Goal: Communication & Community: Answer question/provide support

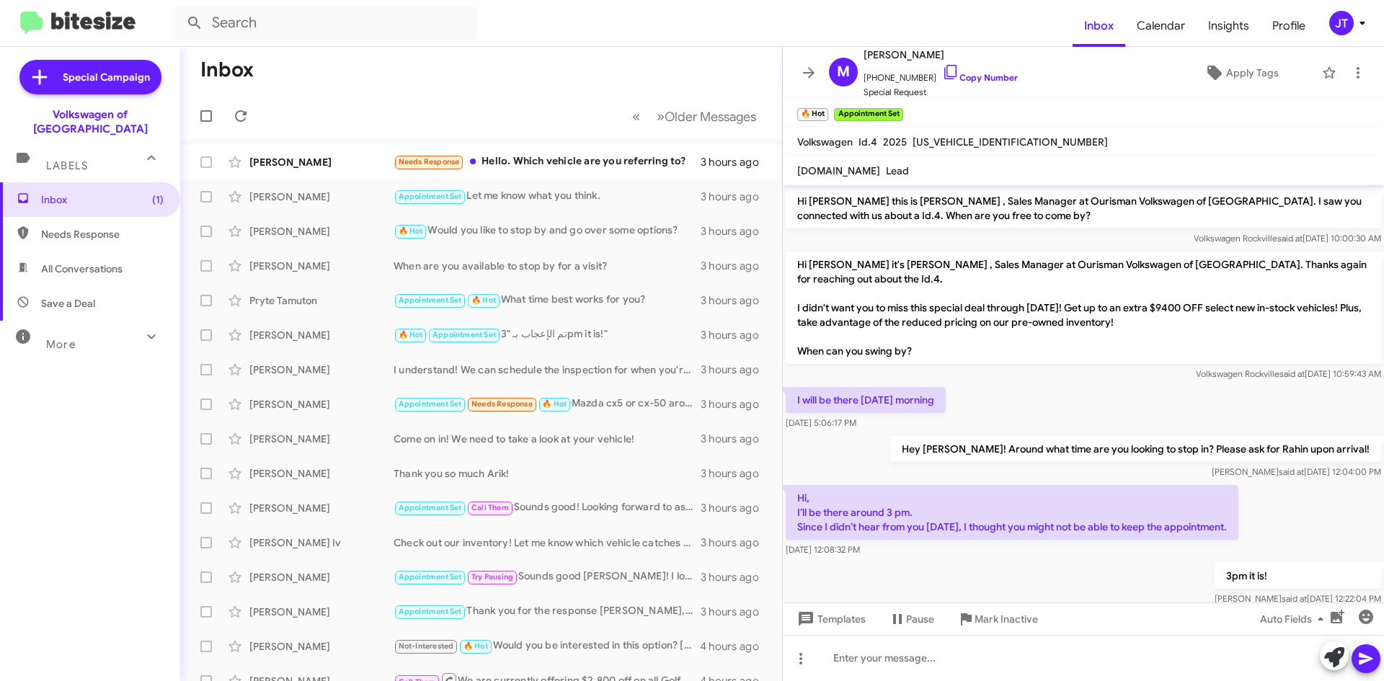
scroll to position [111, 0]
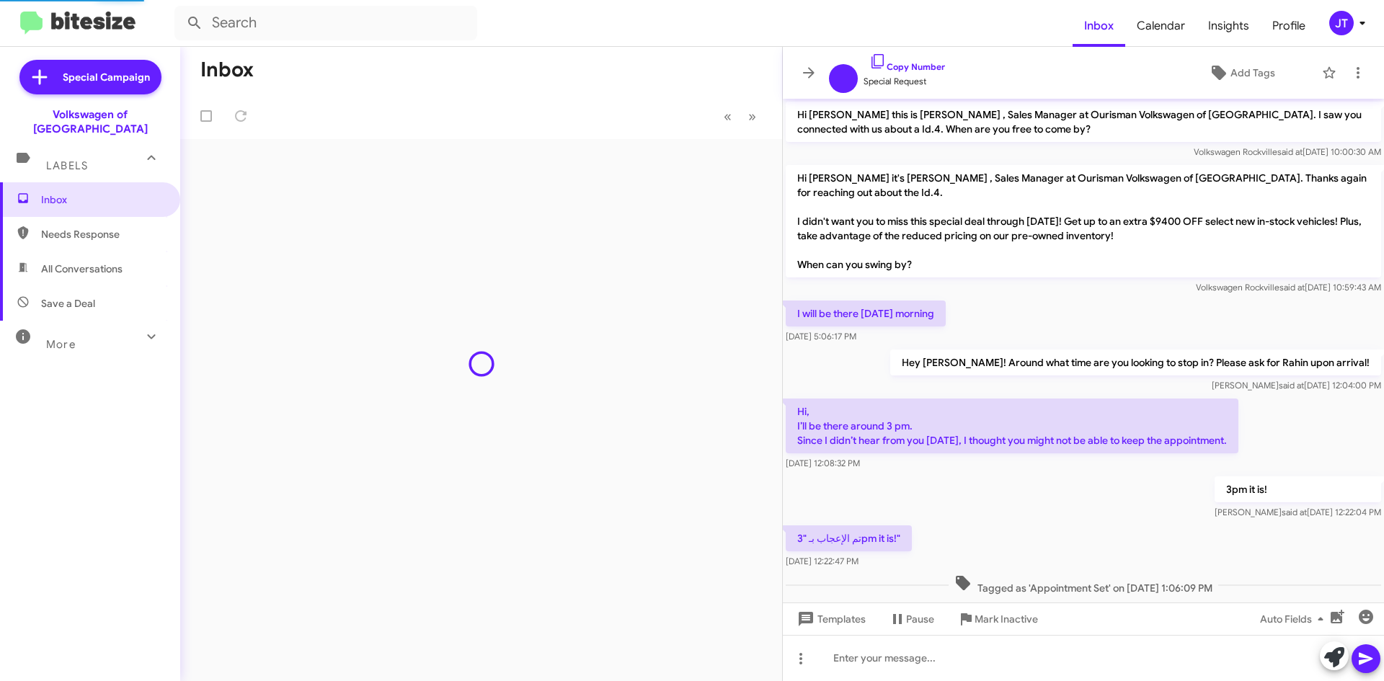
scroll to position [25, 0]
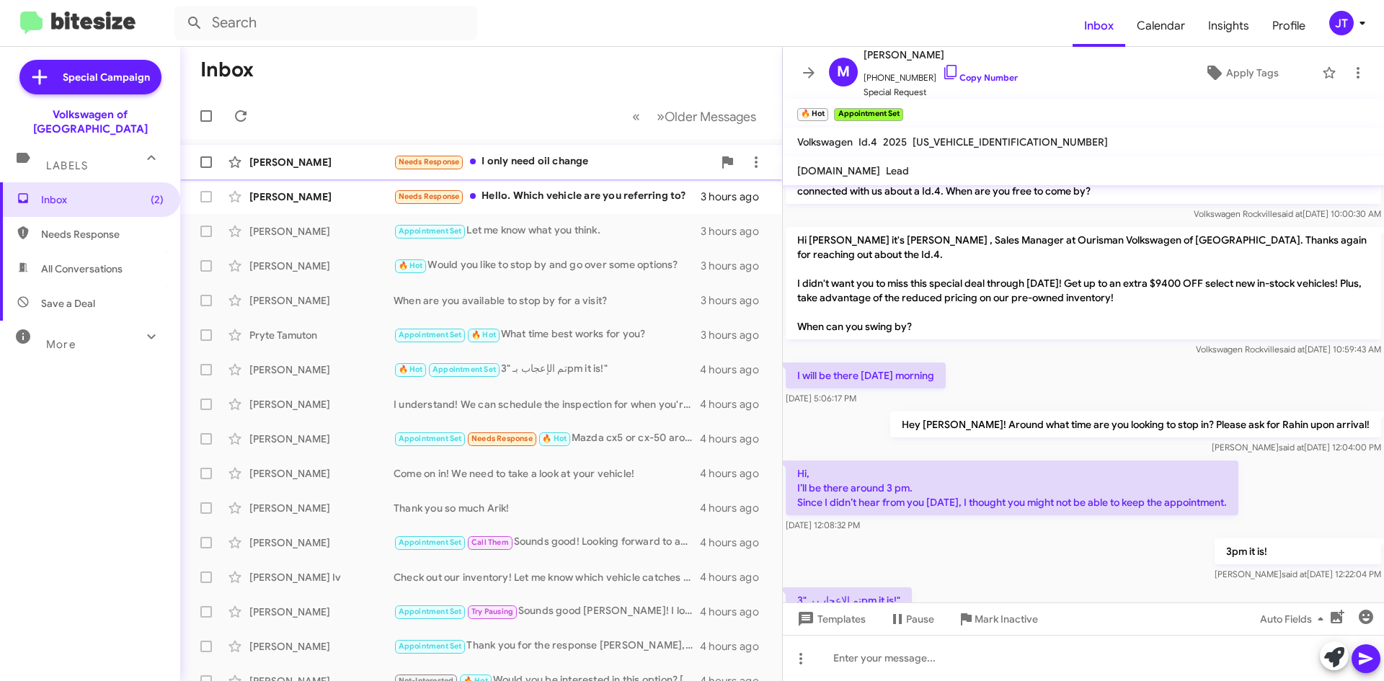
click at [556, 151] on div "[PERSON_NAME] Needs Response I only need oil change 21 minutes ago" at bounding box center [481, 162] width 579 height 29
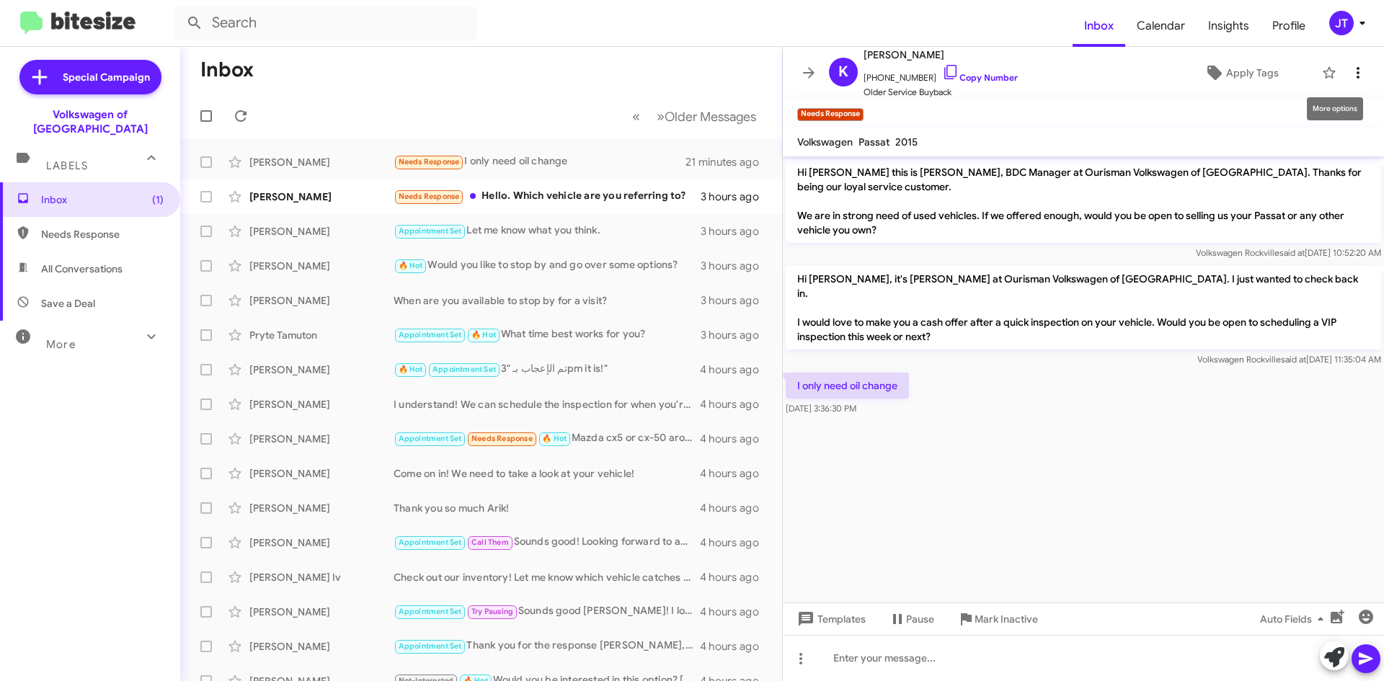
click at [1356, 77] on icon at bounding box center [1357, 73] width 3 height 12
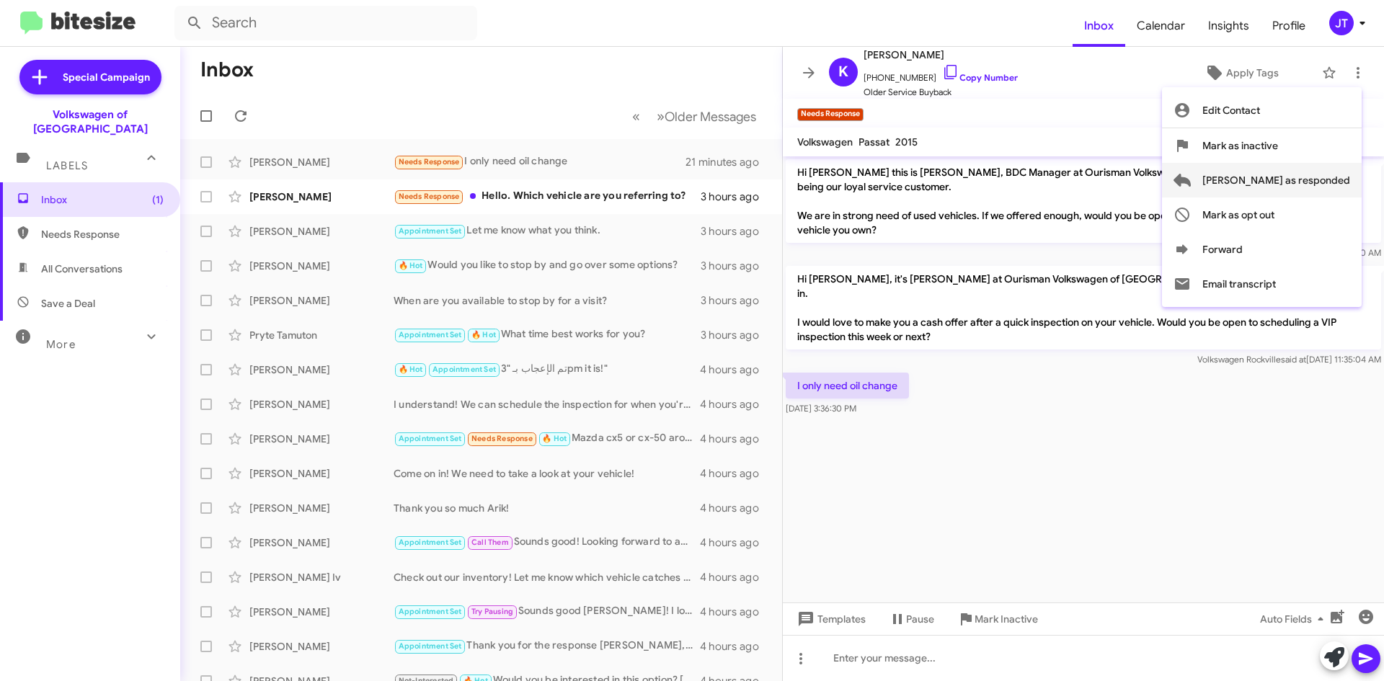
click at [1301, 176] on span "[PERSON_NAME] as responded" at bounding box center [1276, 180] width 148 height 35
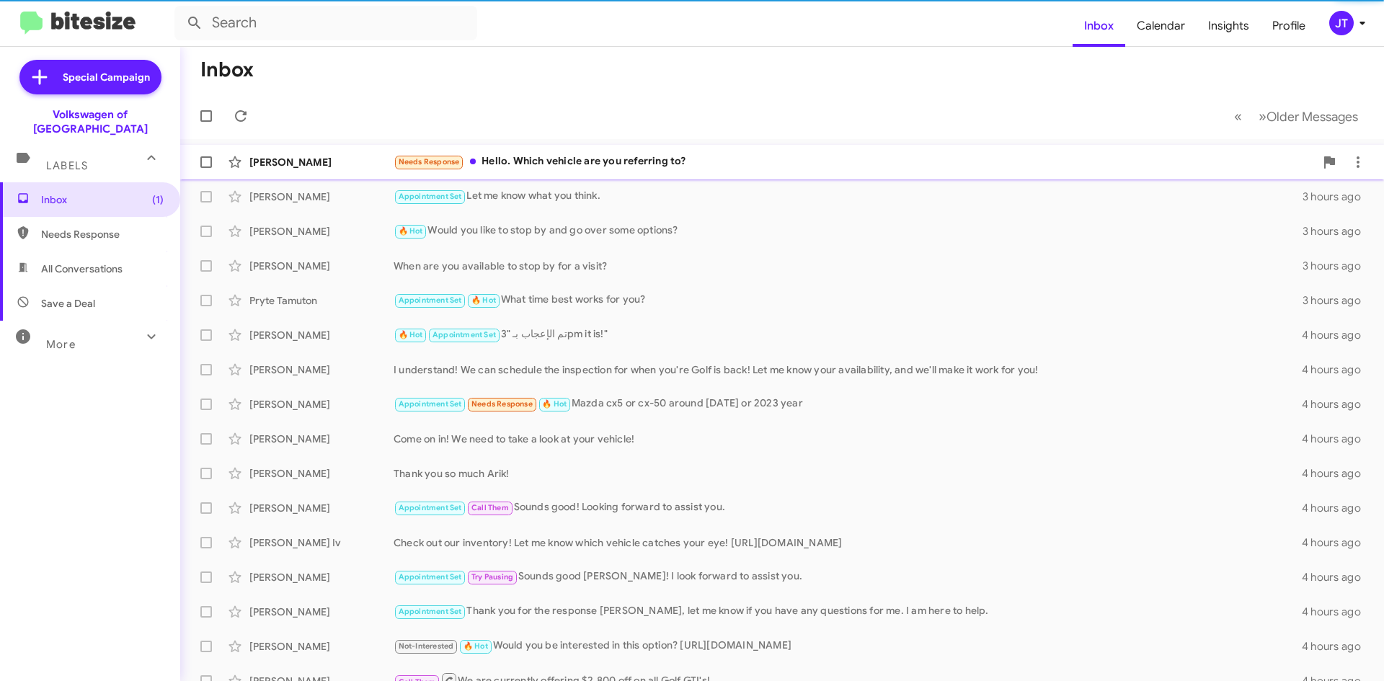
click at [683, 164] on div "Needs Response Hello. Which vehicle are you referring to?" at bounding box center [853, 161] width 921 height 17
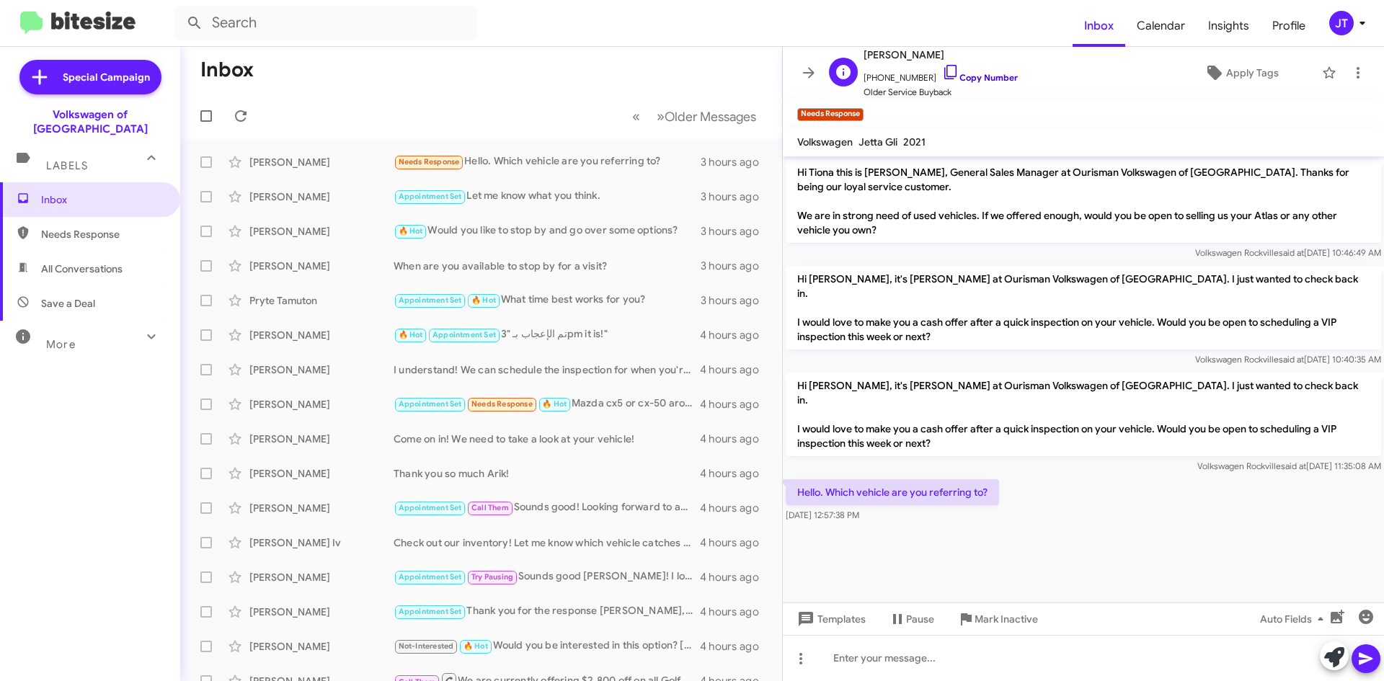
click at [972, 74] on link "Copy Number" at bounding box center [980, 77] width 76 height 11
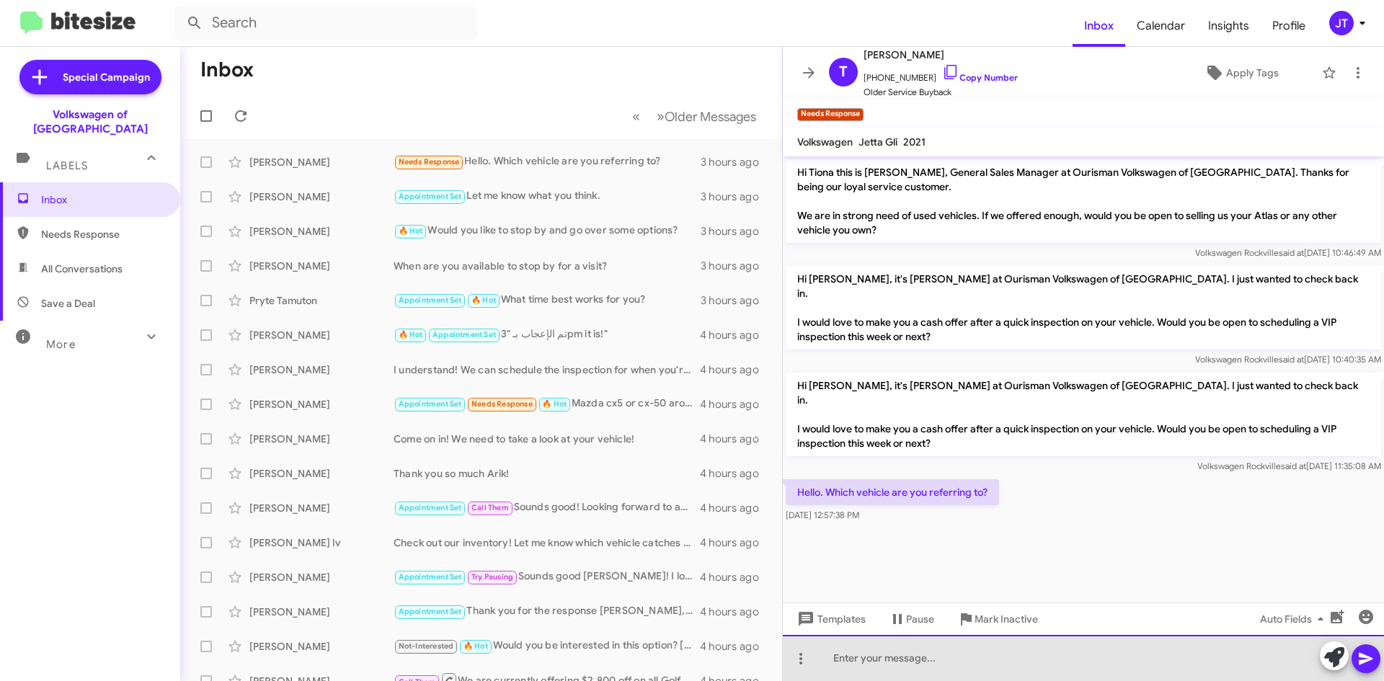
click at [917, 651] on div at bounding box center [1083, 658] width 601 height 46
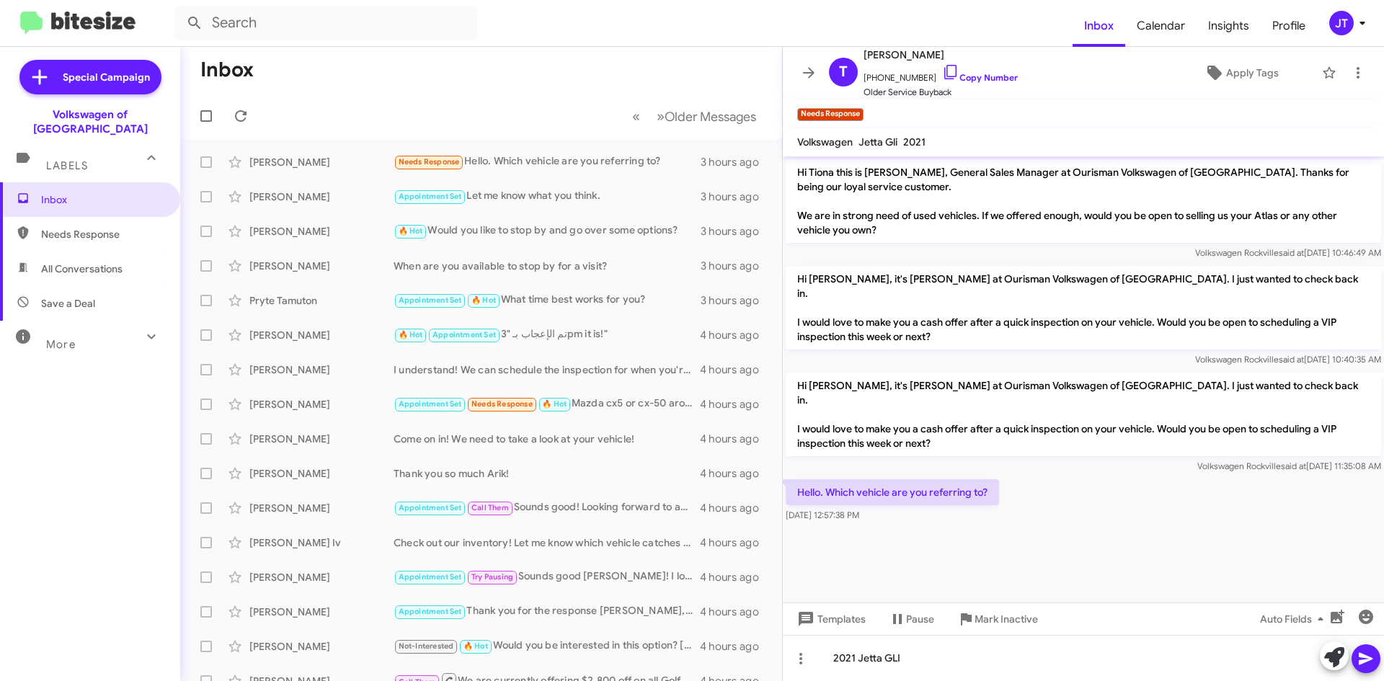
click at [1363, 655] on icon at bounding box center [1365, 659] width 14 height 12
